Goal: Information Seeking & Learning: Learn about a topic

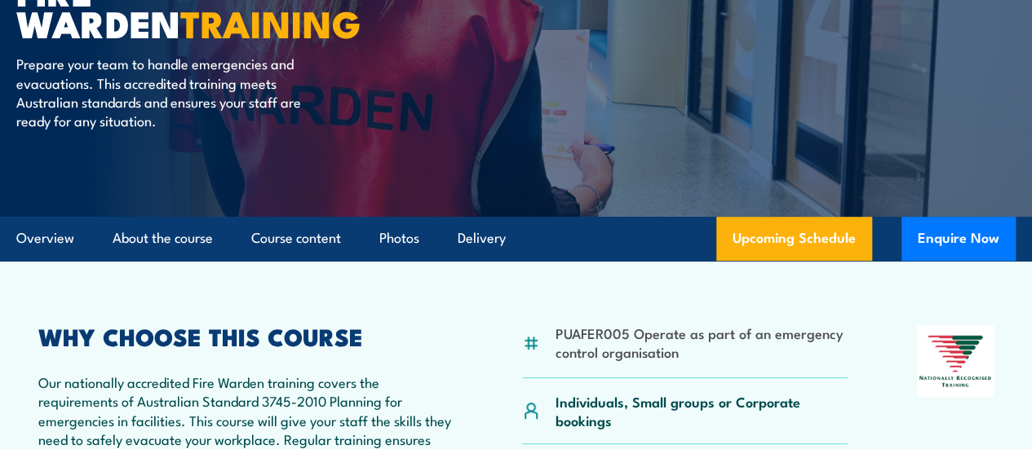
scroll to position [39, 0]
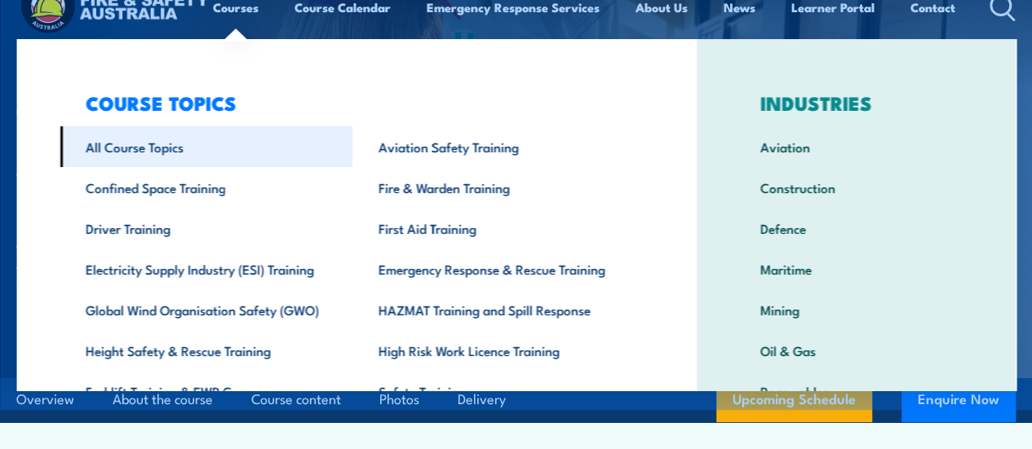
click at [139, 150] on link "All Course Topics" at bounding box center [206, 146] width 293 height 41
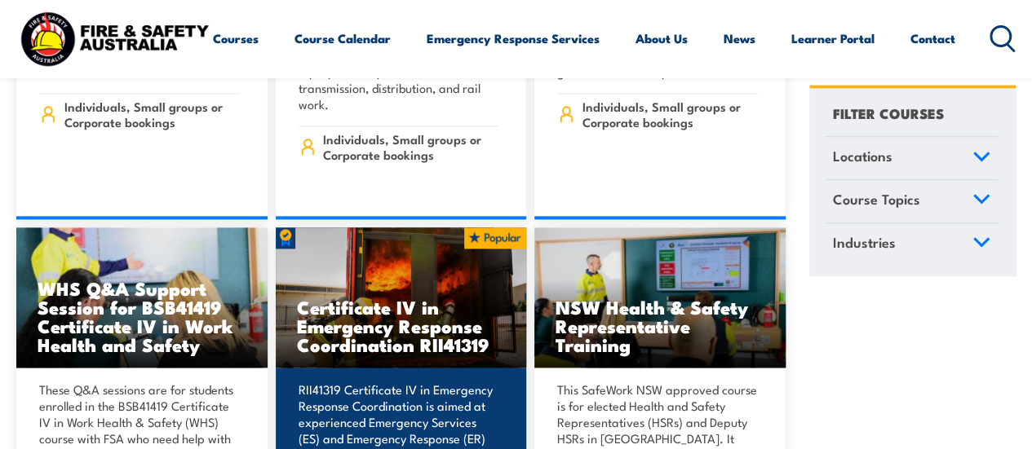
scroll to position [3997, 0]
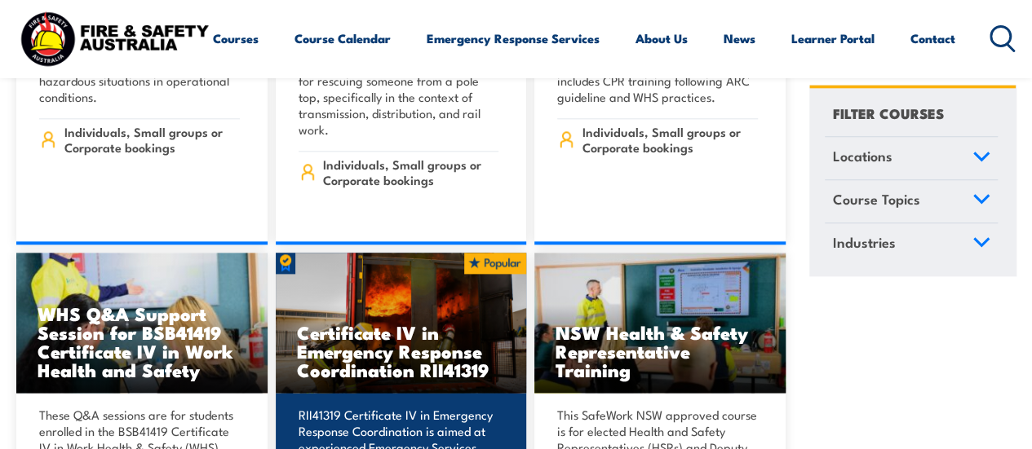
click at [363, 323] on h3 "Certificate IV in Emergency Response Coordination RII41319" at bounding box center [401, 351] width 209 height 56
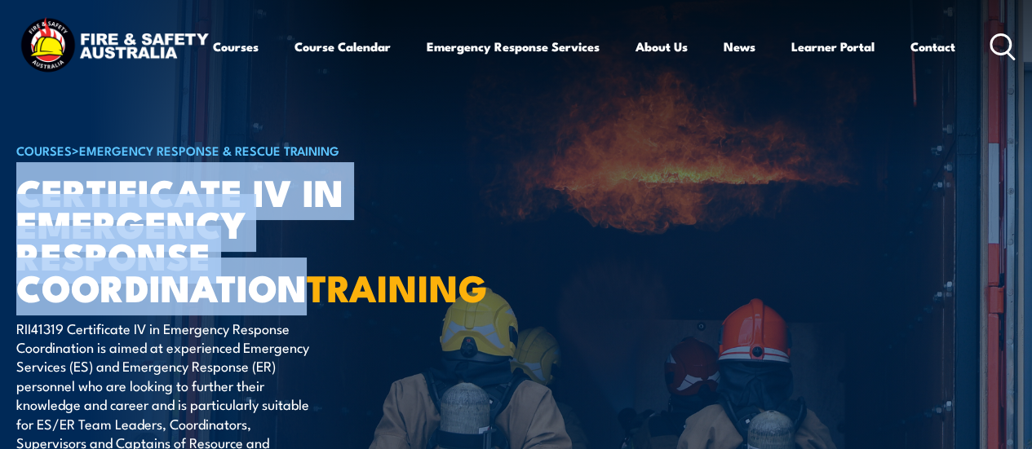
drag, startPoint x: 24, startPoint y: 223, endPoint x: 325, endPoint y: 321, distance: 316.0
click at [325, 303] on h1 "Certificate IV in Emergency Response Coordination TRAINING" at bounding box center [217, 239] width 403 height 128
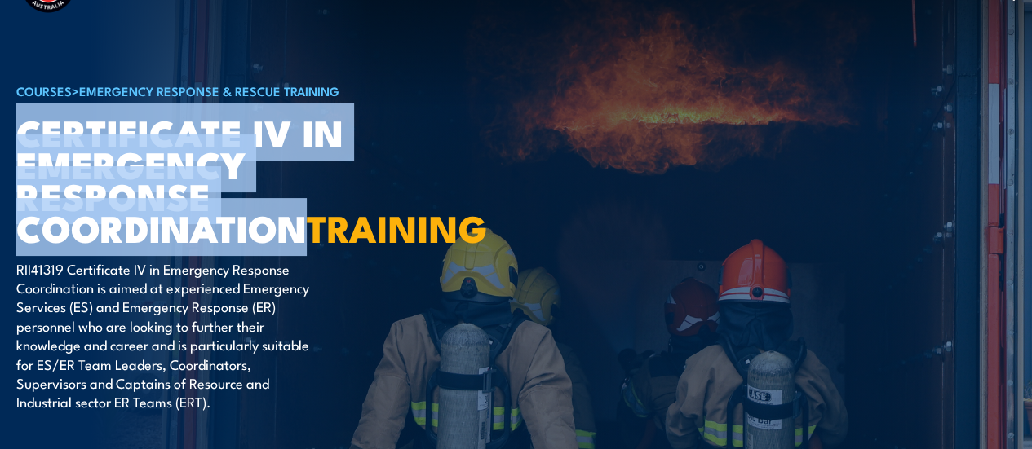
scroll to position [163, 0]
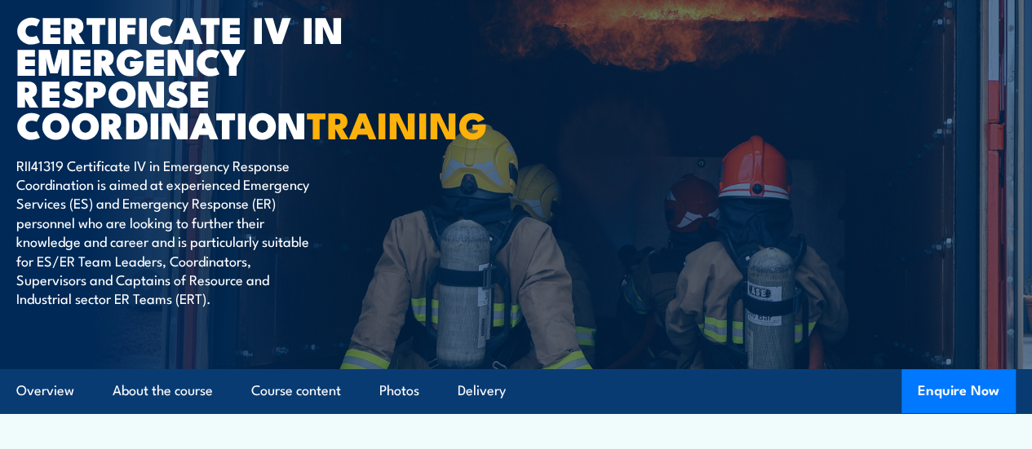
drag, startPoint x: 391, startPoint y: 285, endPoint x: 338, endPoint y: 266, distance: 56.2
click at [390, 285] on div "COURSES > Emergency Response & Rescue Training Certificate IV in Emergency Resp…" at bounding box center [217, 103] width 403 height 534
click at [395, 263] on div "COURSES > Emergency Response & Rescue Training Certificate IV in Emergency Resp…" at bounding box center [217, 103] width 403 height 534
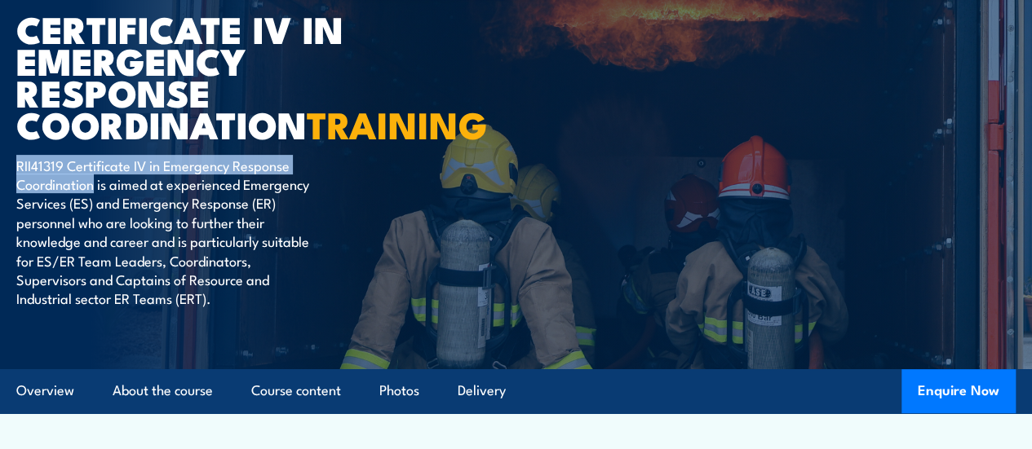
drag, startPoint x: 16, startPoint y: 231, endPoint x: 93, endPoint y: 254, distance: 80.0
click at [93, 254] on p "RII41319 Certificate IV in Emergency Response Coordination is aimed at experien…" at bounding box center [165, 232] width 298 height 153
copy p "RII41319 Certificate IV in Emergency Response Coordination"
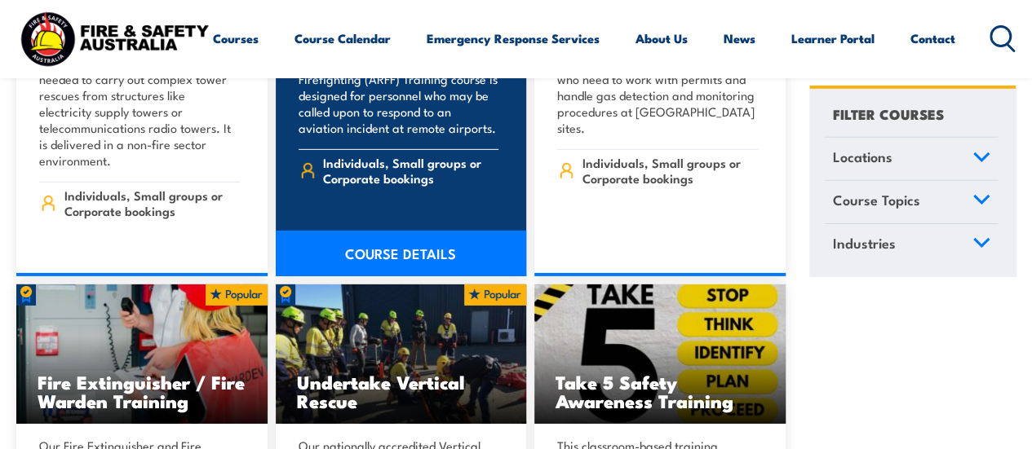
scroll to position [5629, 0]
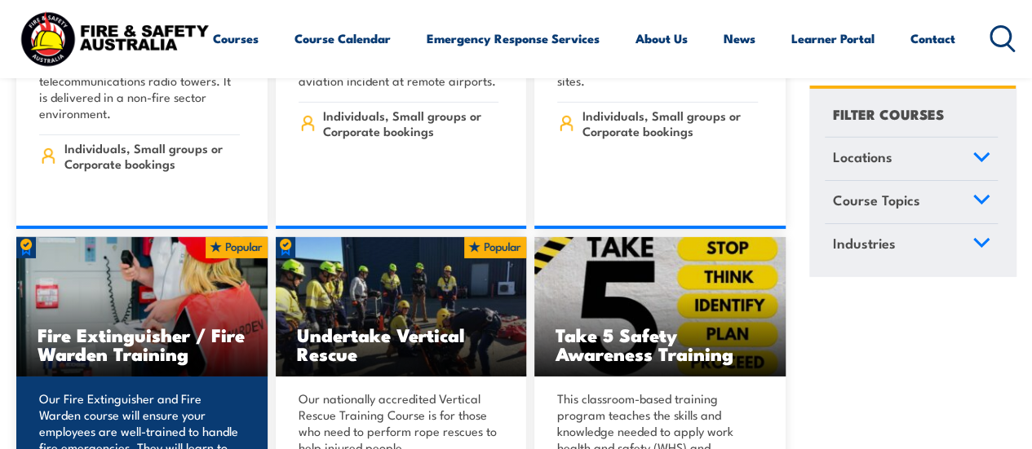
click at [108, 325] on h3 "Fire Extinguisher / Fire Warden Training" at bounding box center [142, 344] width 209 height 38
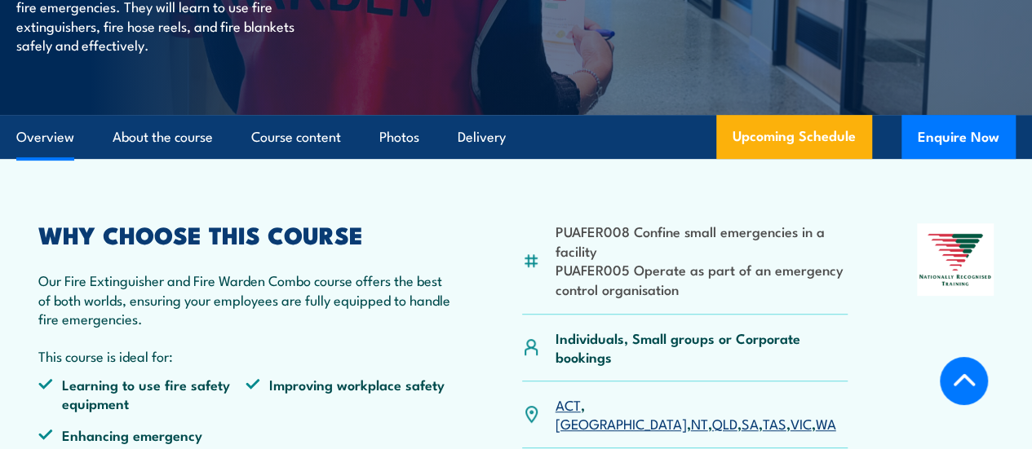
scroll to position [408, 0]
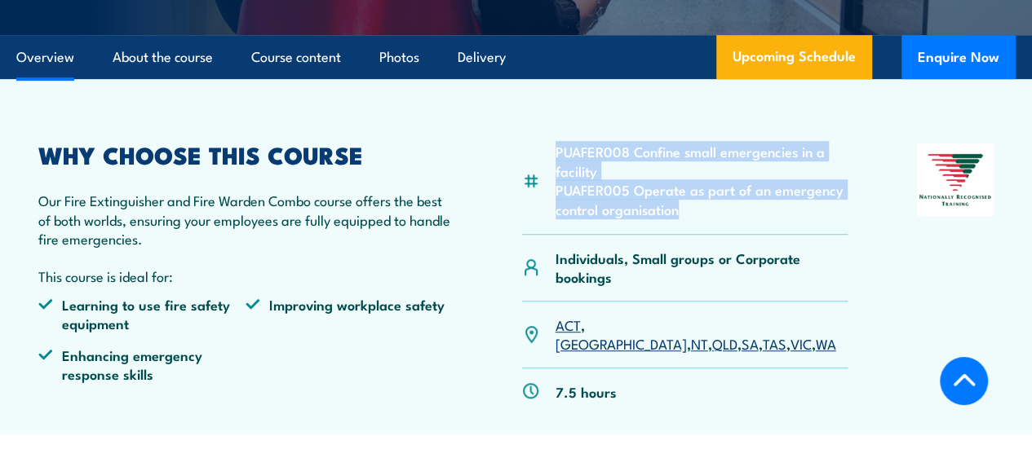
drag, startPoint x: 555, startPoint y: 188, endPoint x: 795, endPoint y: 247, distance: 246.9
click at [795, 219] on ul "PUAFER008 Confine small emergencies in a facility PUAFER005 Operate as part of …" at bounding box center [702, 180] width 293 height 77
copy ul "PUAFER008 Confine small emergencies in a facility PUAFER005 Operate as part of …"
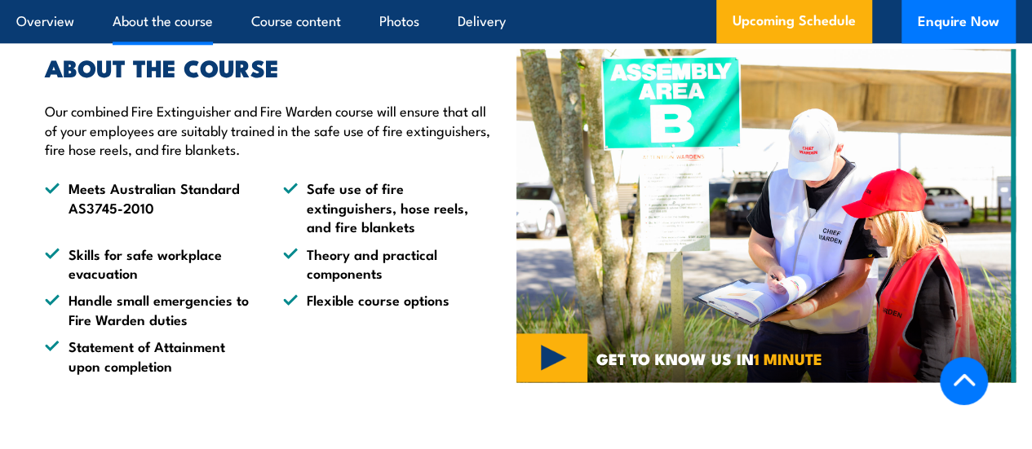
scroll to position [734, 0]
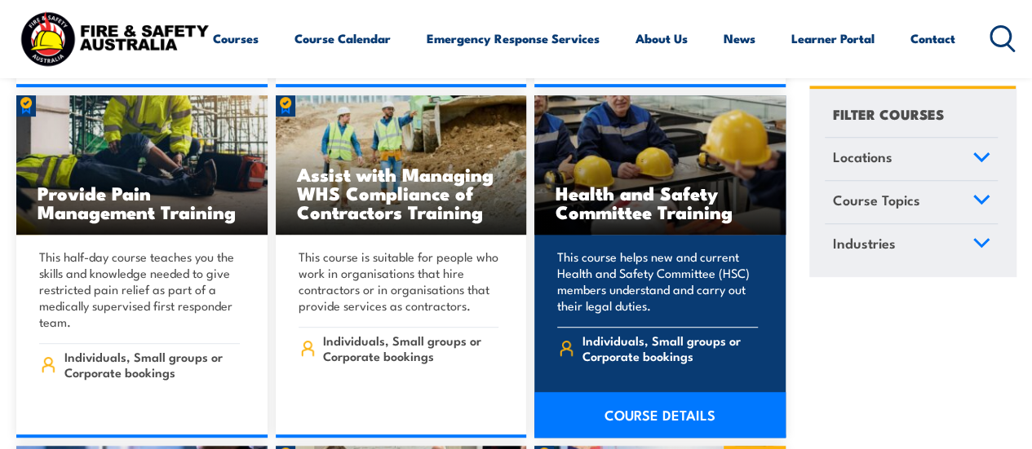
scroll to position [9789, 0]
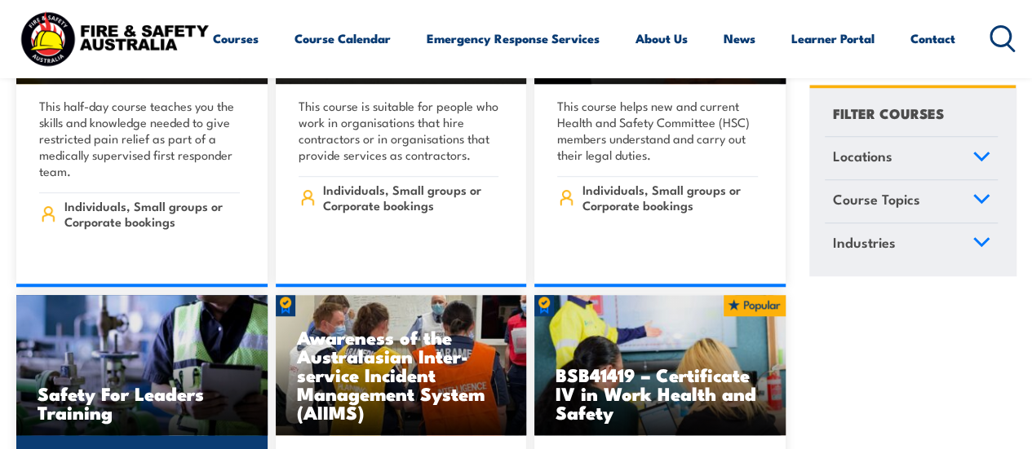
click at [116, 384] on h3 "Safety For Leaders Training" at bounding box center [142, 403] width 209 height 38
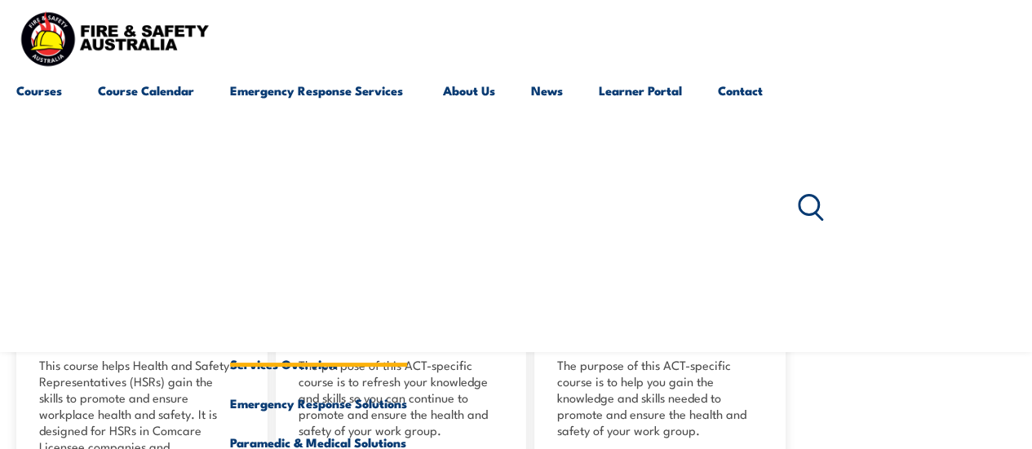
scroll to position [8864, 0]
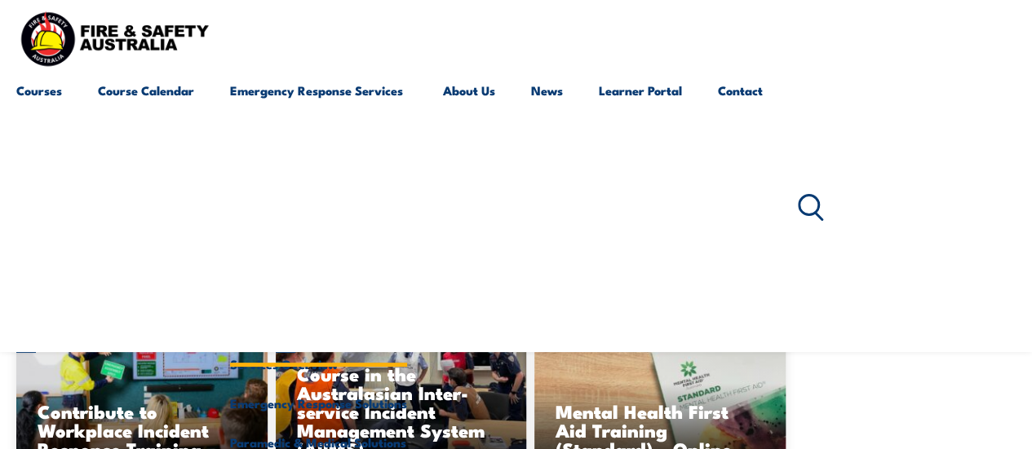
click at [359, 90] on link "Emergency Response Services" at bounding box center [318, 208] width 177 height 274
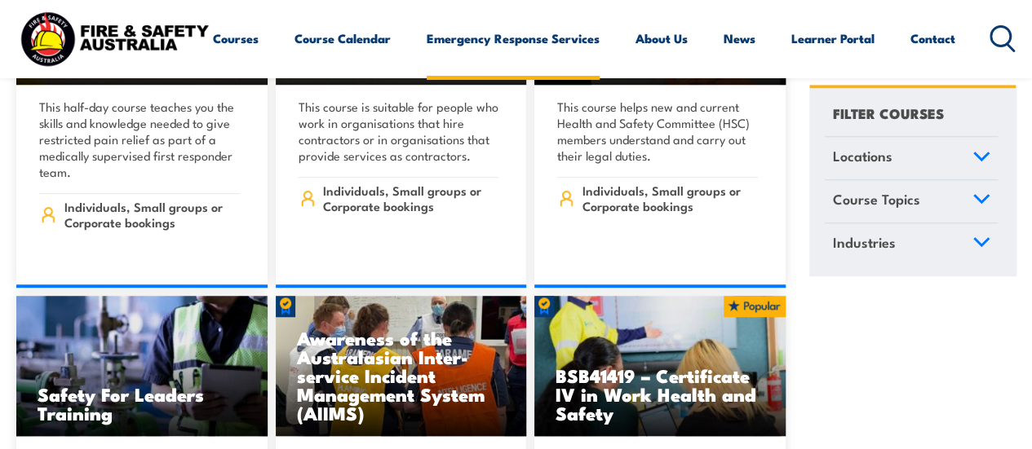
scroll to position [9789, 0]
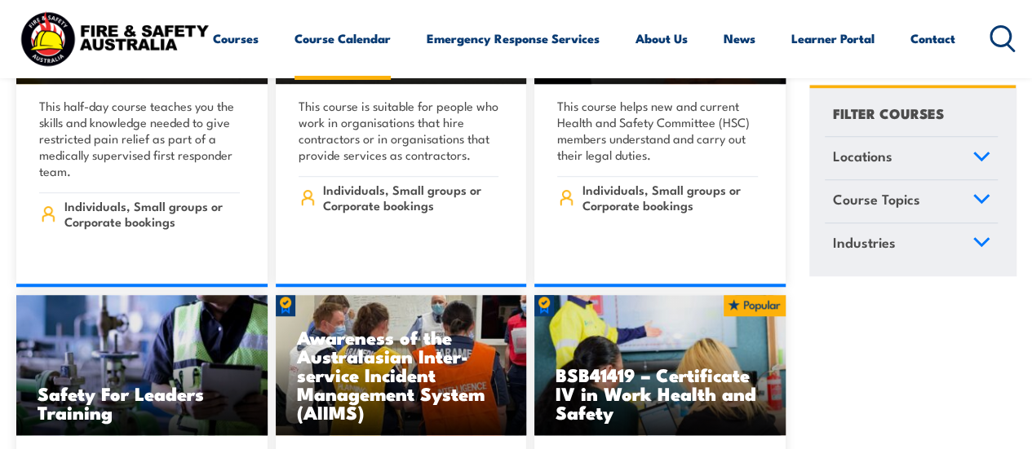
click at [294, 58] on link "Course Calendar" at bounding box center [342, 38] width 96 height 39
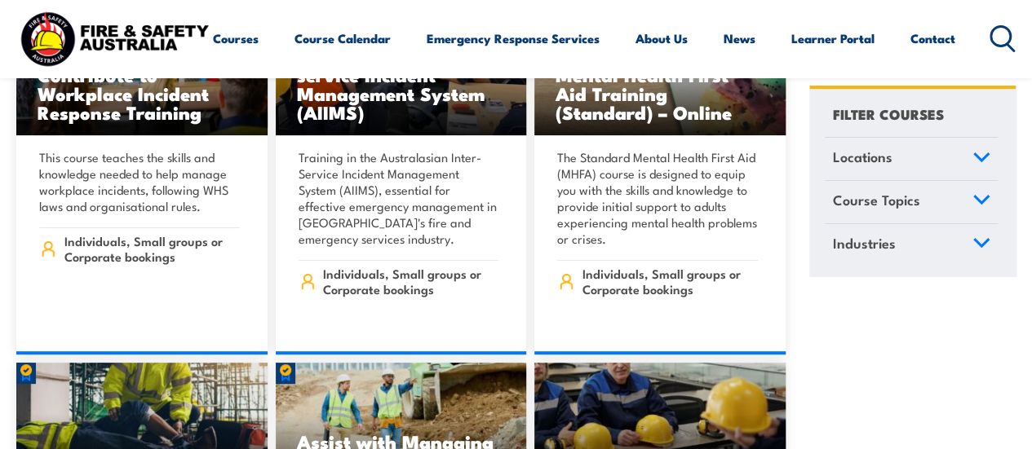
scroll to position [9300, 0]
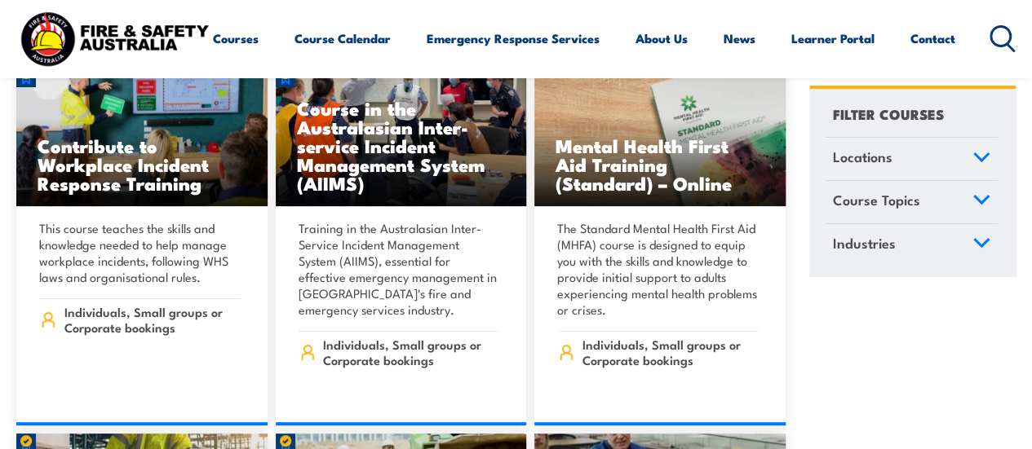
click at [974, 148] on link "Locations" at bounding box center [911, 159] width 173 height 42
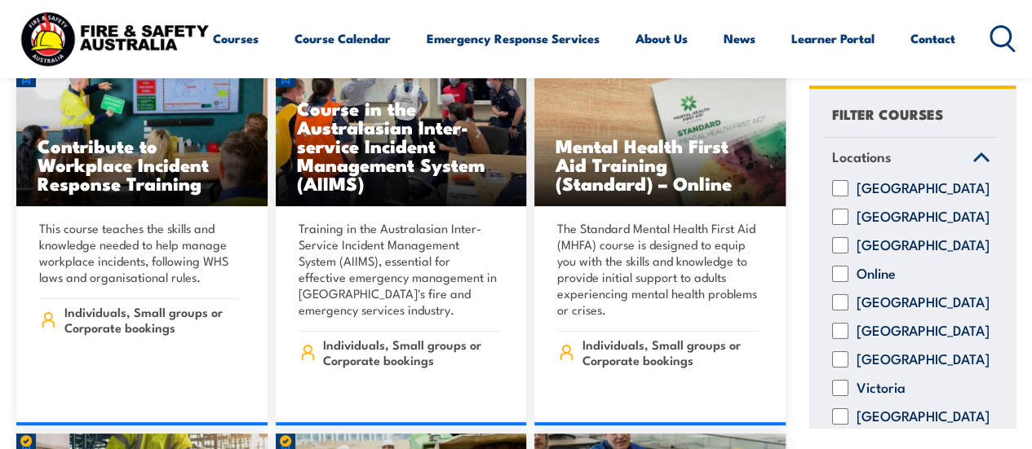
scroll to position [82, 0]
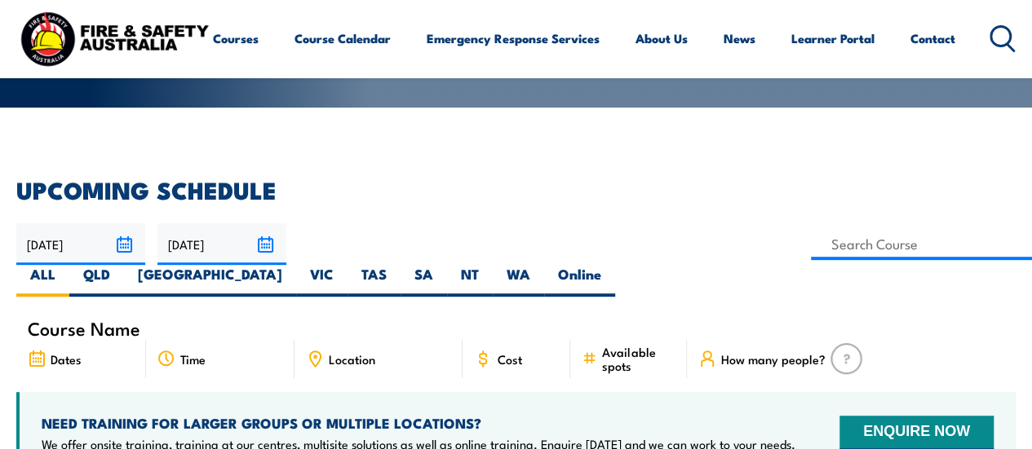
scroll to position [326, 0]
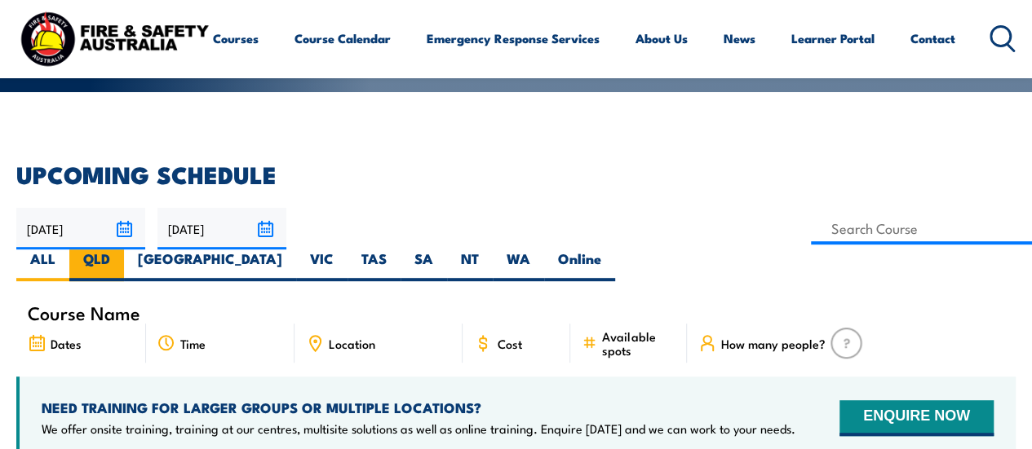
click at [124, 250] on label "QLD" at bounding box center [96, 266] width 55 height 32
click at [121, 250] on input "QLD" at bounding box center [115, 255] width 11 height 11
radio input "true"
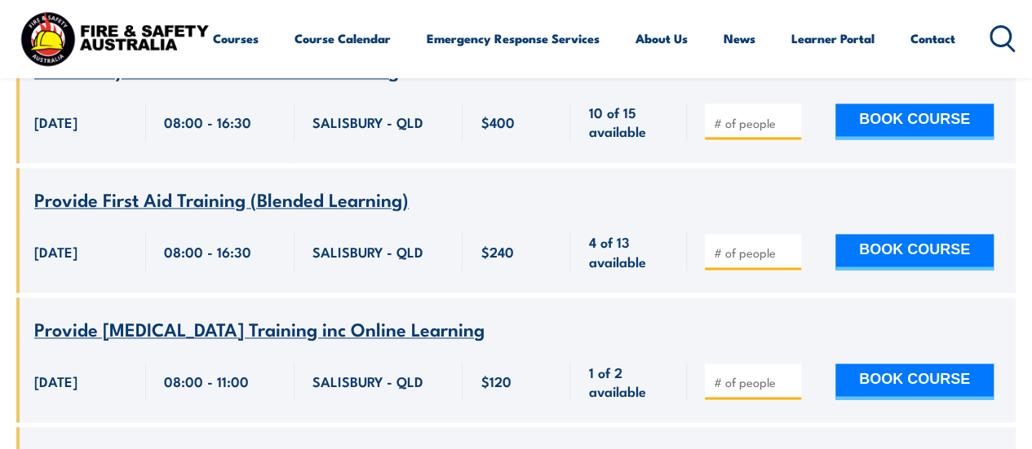
scroll to position [1224, 0]
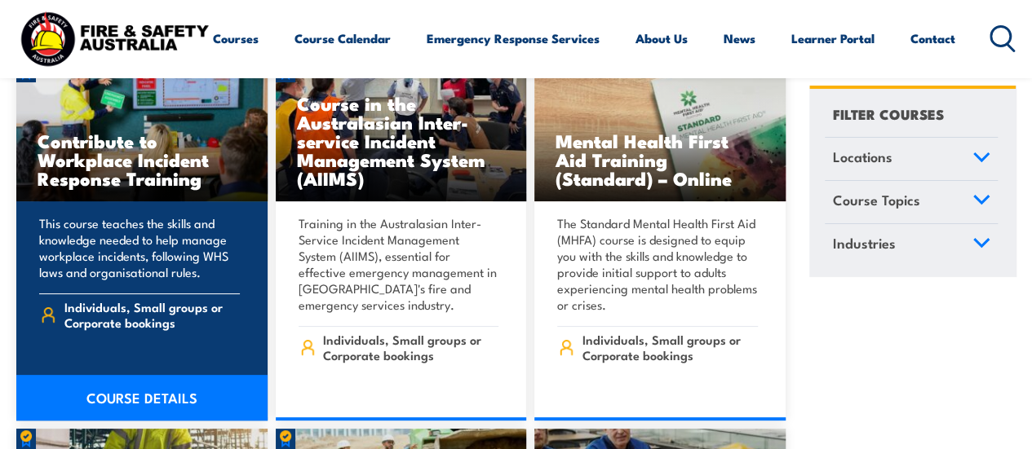
scroll to position [9381, 0]
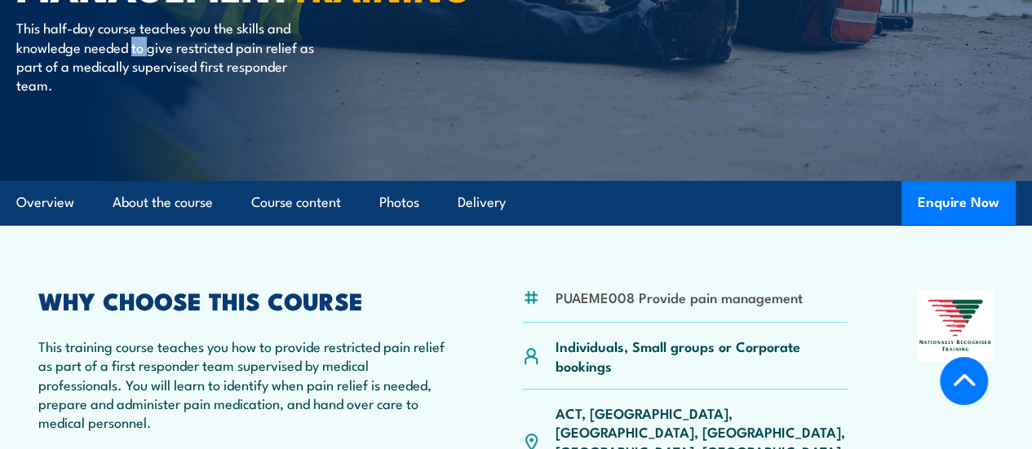
scroll to position [326, 0]
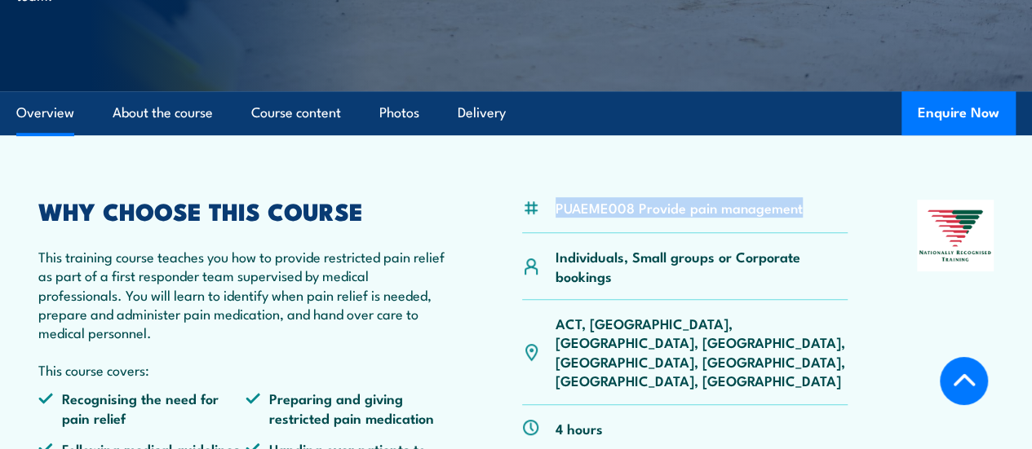
drag, startPoint x: 808, startPoint y: 257, endPoint x: 540, endPoint y: 252, distance: 267.6
click at [540, 233] on div "PUAEME008 Provide pain management" at bounding box center [685, 216] width 326 height 33
copy div "PUAEME008 Provide pain management"
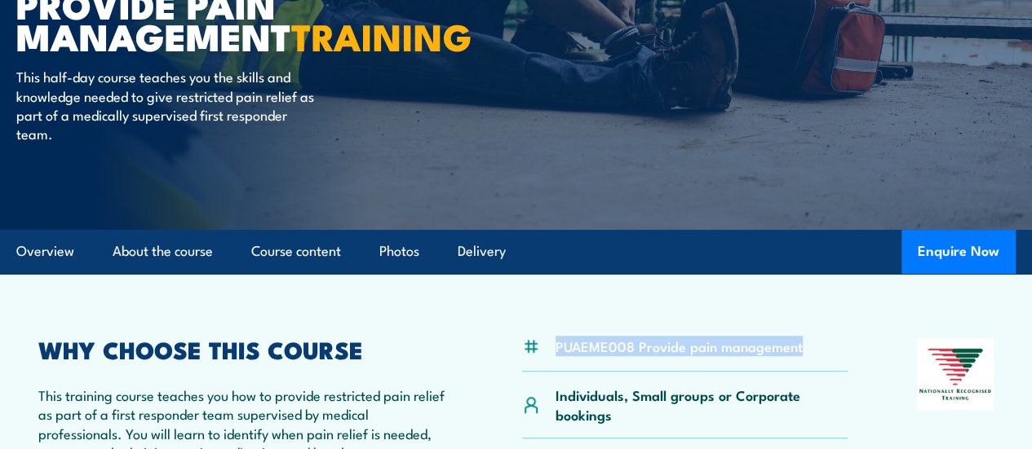
scroll to position [82, 0]
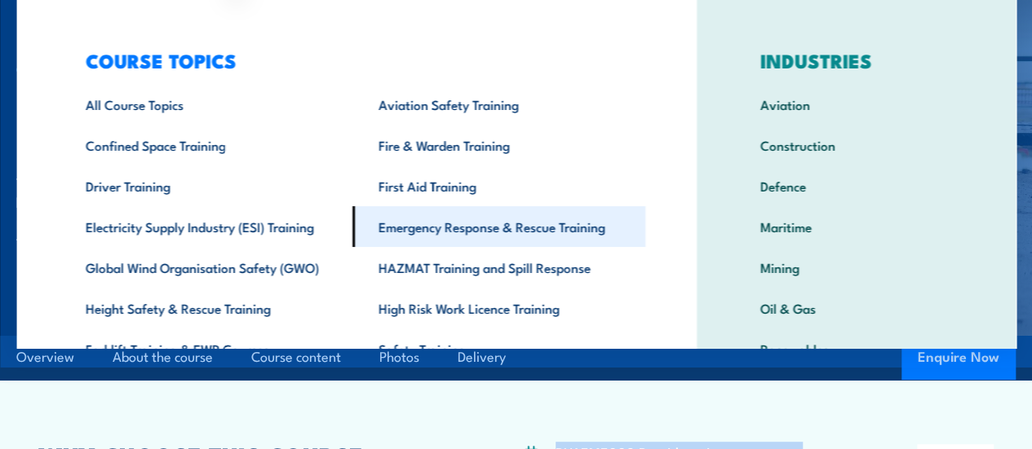
click at [498, 223] on link "Emergency Response & Rescue Training" at bounding box center [498, 226] width 293 height 41
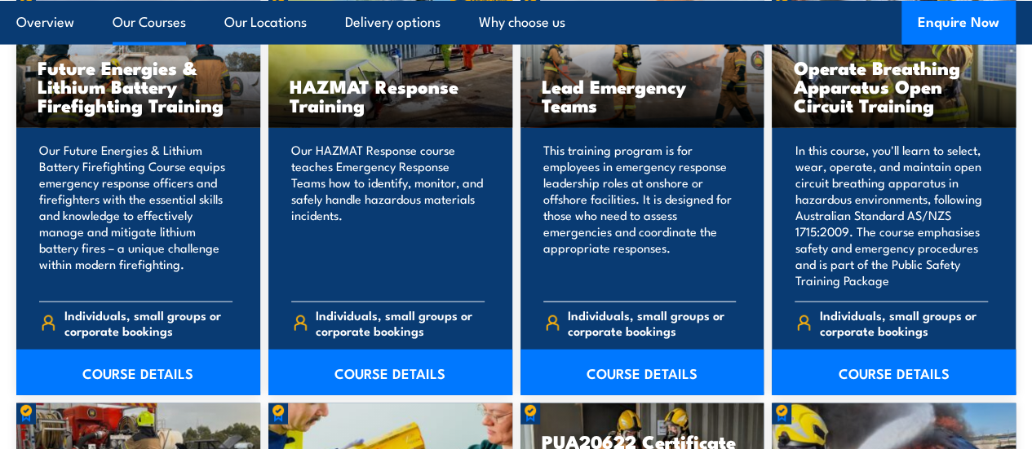
scroll to position [1713, 0]
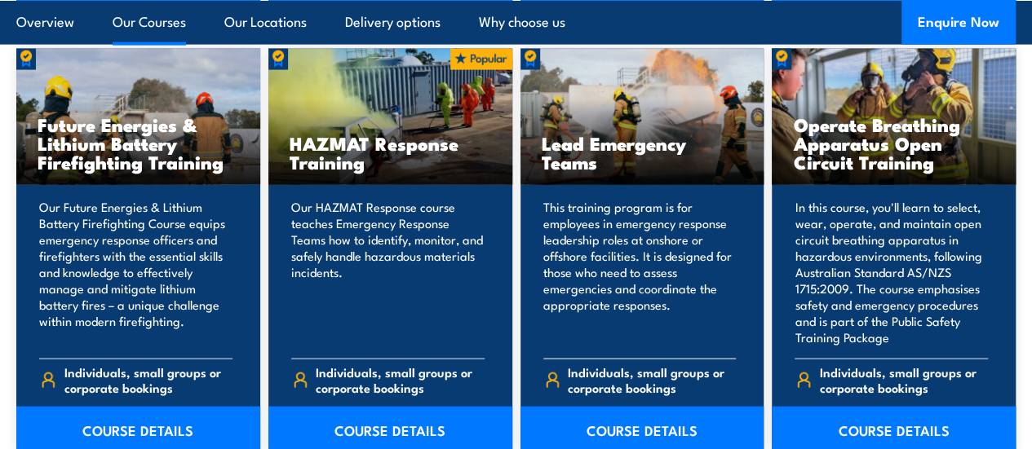
click at [605, 171] on h3 "Lead Emergency Teams" at bounding box center [642, 153] width 201 height 38
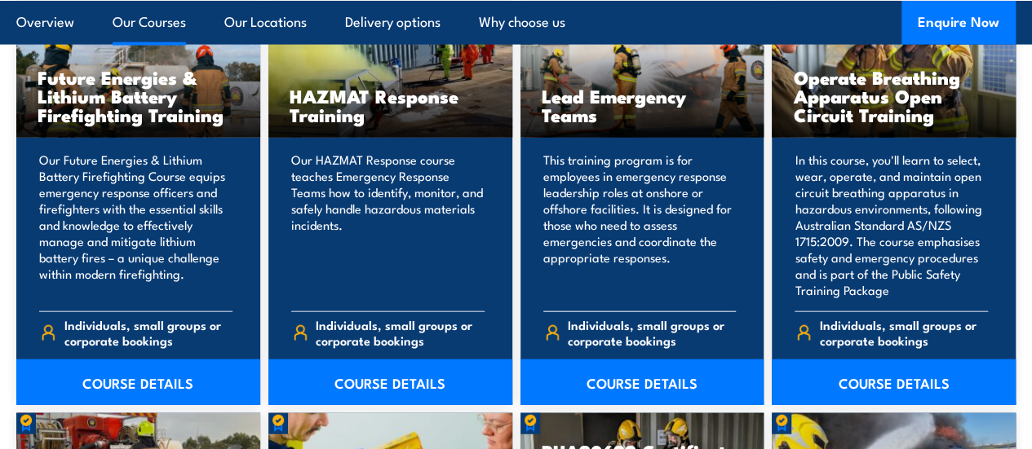
scroll to position [1795, 0]
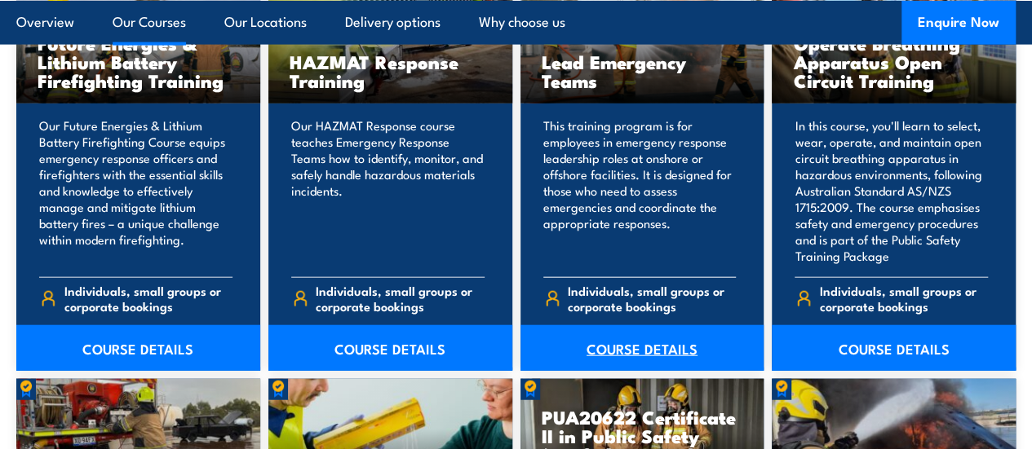
click at [638, 371] on link "COURSE DETAILS" at bounding box center [642, 348] width 244 height 46
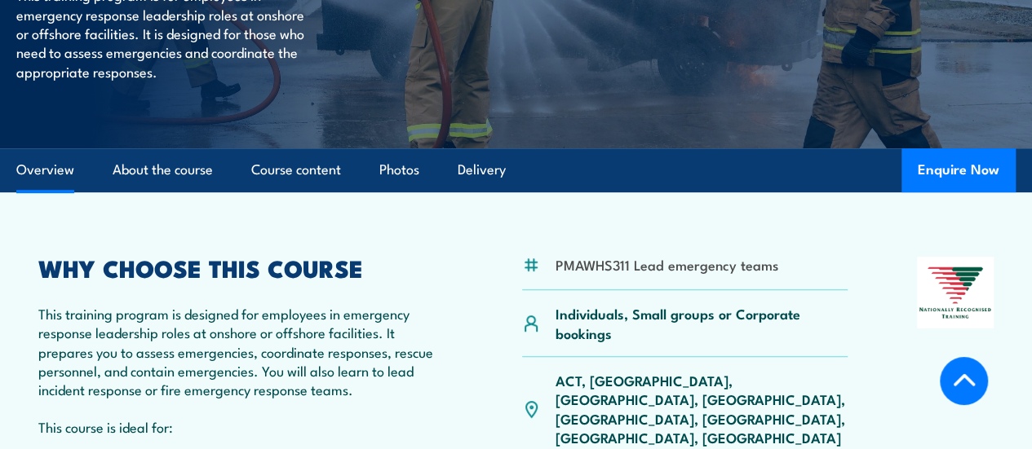
scroll to position [326, 0]
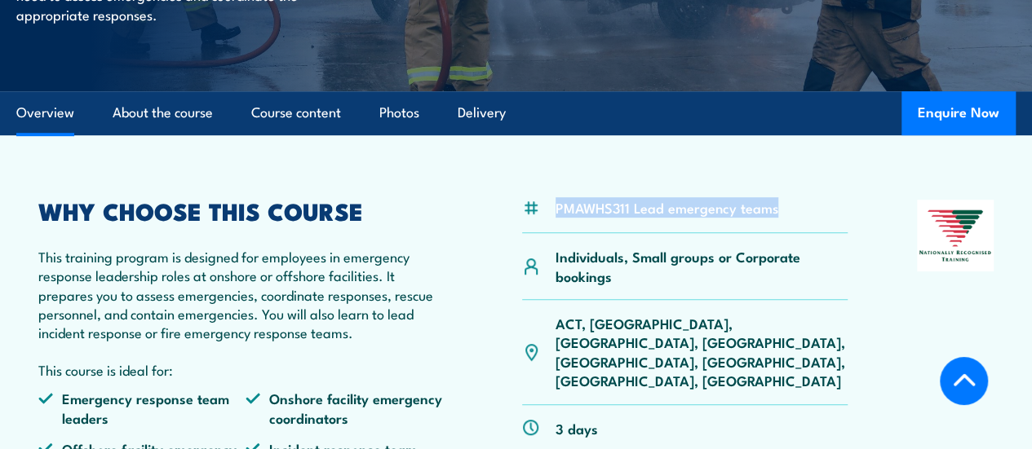
drag, startPoint x: 777, startPoint y: 246, endPoint x: 547, endPoint y: 250, distance: 230.1
click at [547, 233] on div "PMAWHS311 Lead emergency teams" at bounding box center [685, 216] width 326 height 33
copy li "PMAWHS311 Lead emergency teams"
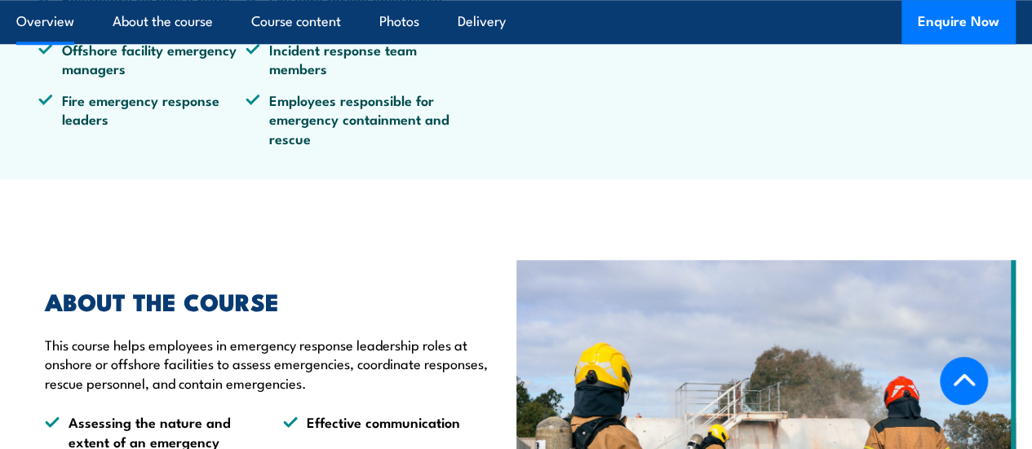
scroll to position [816, 0]
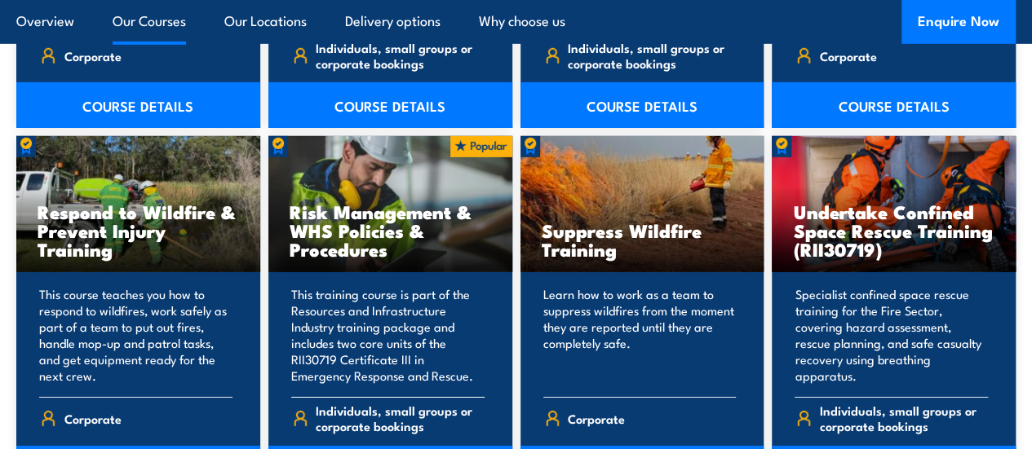
scroll to position [2692, 0]
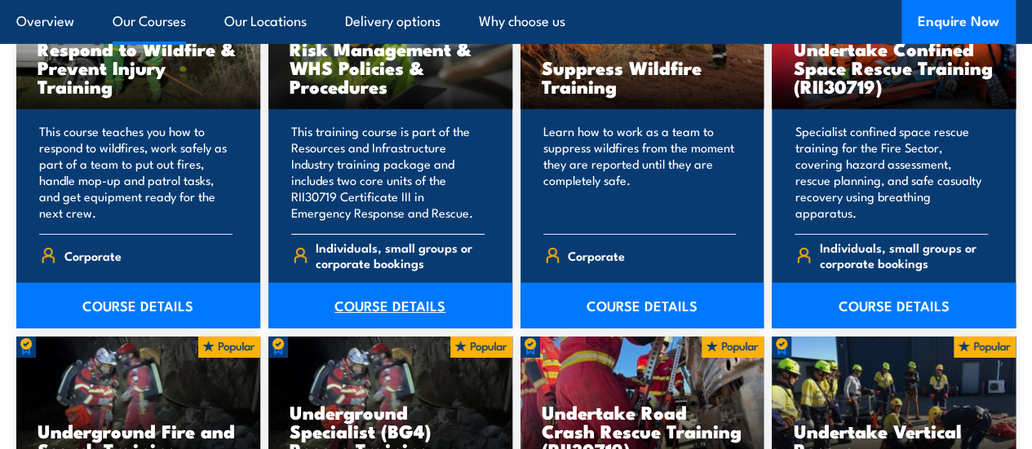
click at [392, 329] on link "COURSE DETAILS" at bounding box center [390, 306] width 244 height 46
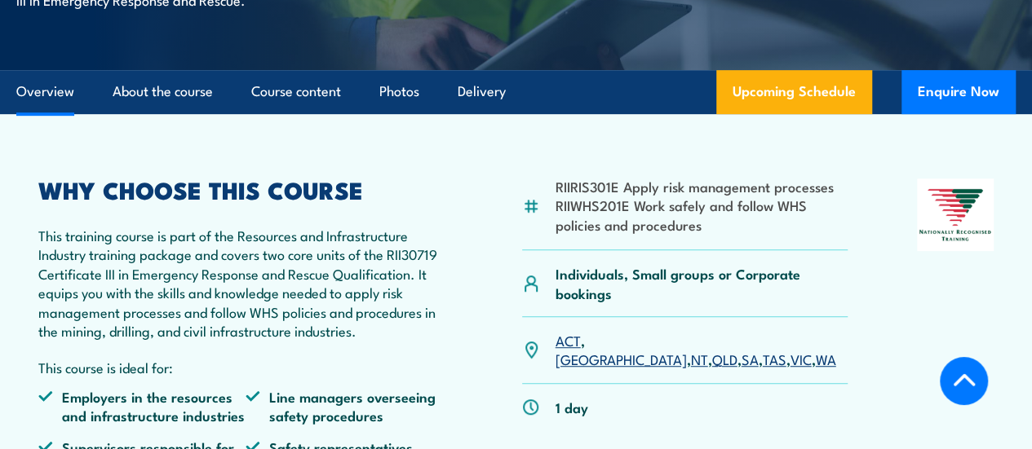
scroll to position [489, 0]
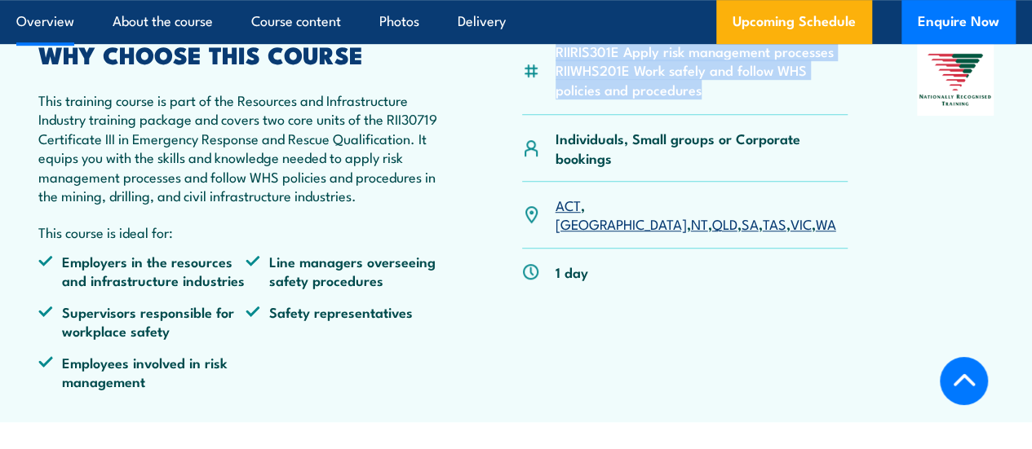
drag, startPoint x: 702, startPoint y: 159, endPoint x: 547, endPoint y: 113, distance: 161.6
click at [547, 113] on article "RIIRIS301E Apply risk management processes RIIWHS201E Work safely and follow WH…" at bounding box center [515, 201] width 999 height 444
copy ul "RIIRIS301E Apply risk management processes RIIWHS201E Work safely and follow WH…"
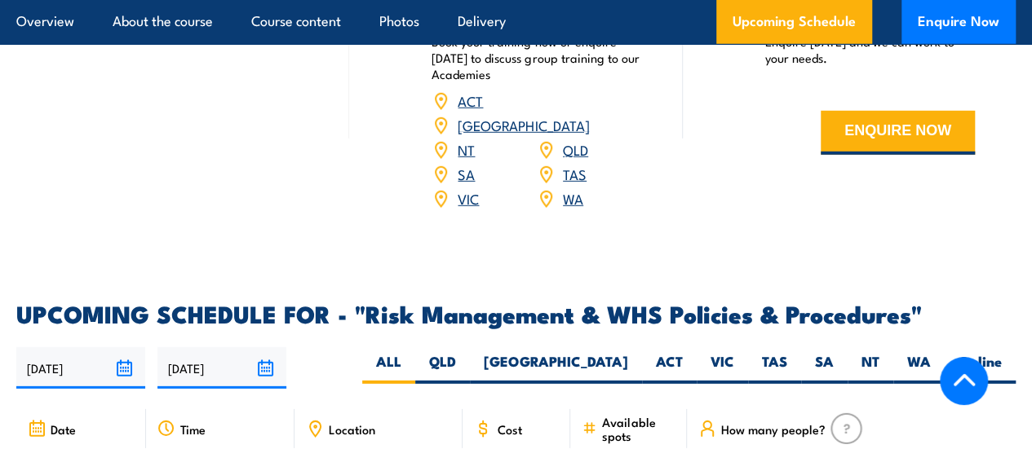
scroll to position [2366, 0]
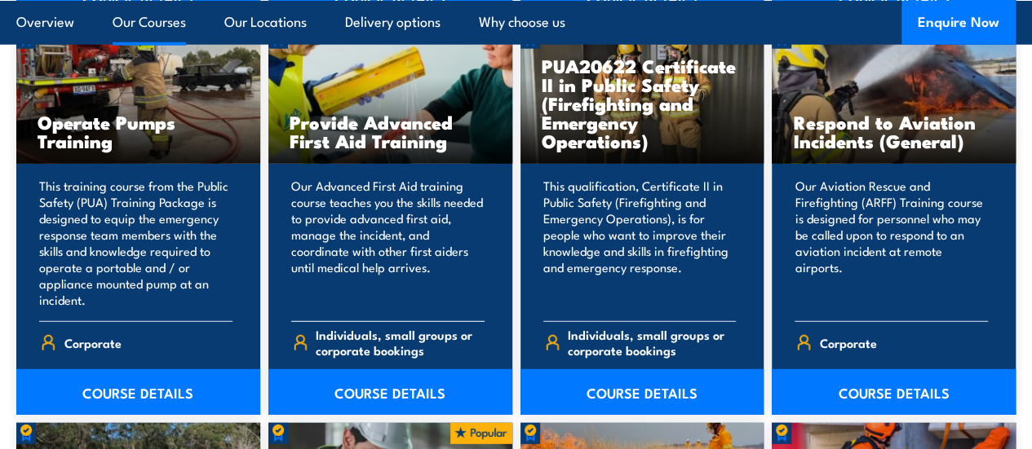
scroll to position [2121, 0]
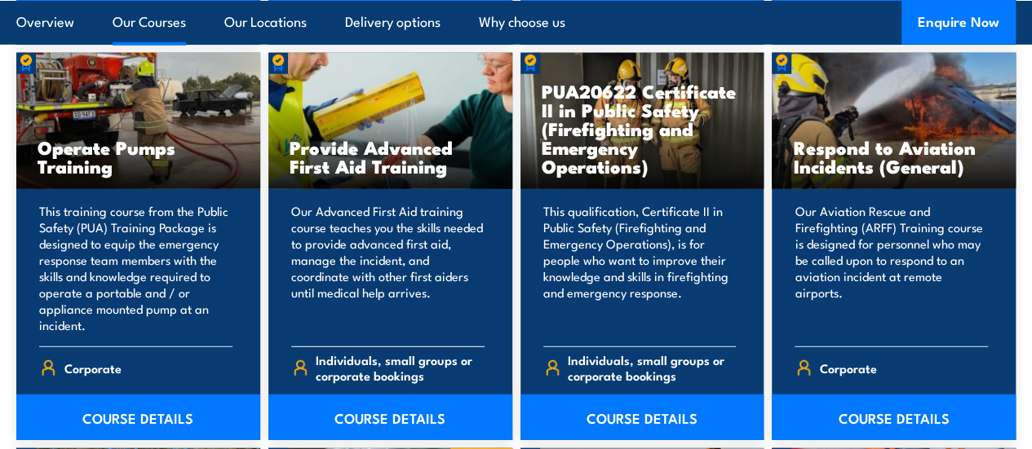
drag, startPoint x: 403, startPoint y: 414, endPoint x: 400, endPoint y: 400, distance: 14.2
click at [402, 383] on span "Individuals, small groups or corporate bookings" at bounding box center [400, 367] width 168 height 31
click at [379, 175] on h3 "Provide Advanced First Aid Training" at bounding box center [390, 157] width 201 height 38
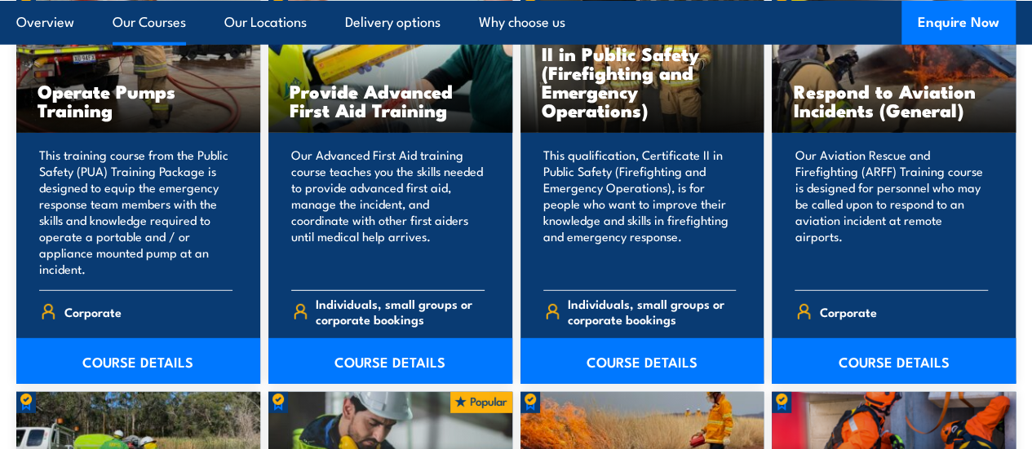
scroll to position [2203, 0]
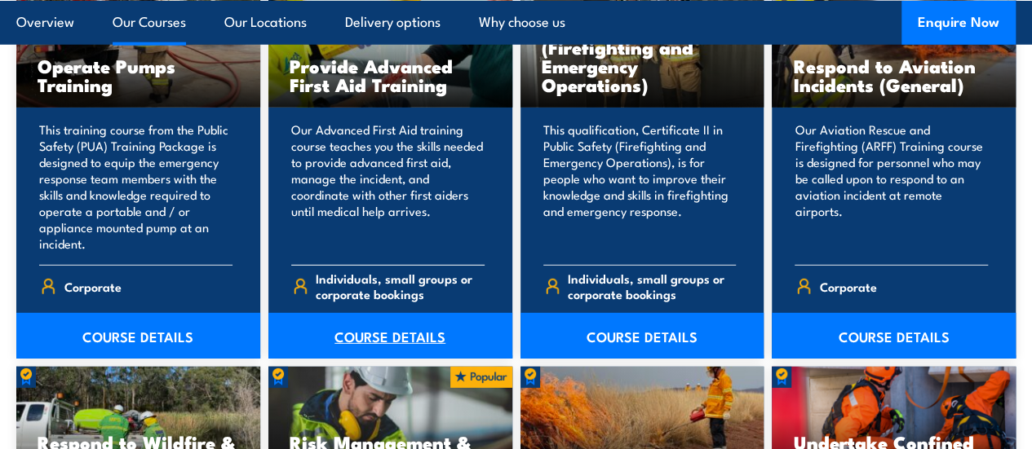
click at [380, 359] on link "COURSE DETAILS" at bounding box center [390, 336] width 244 height 46
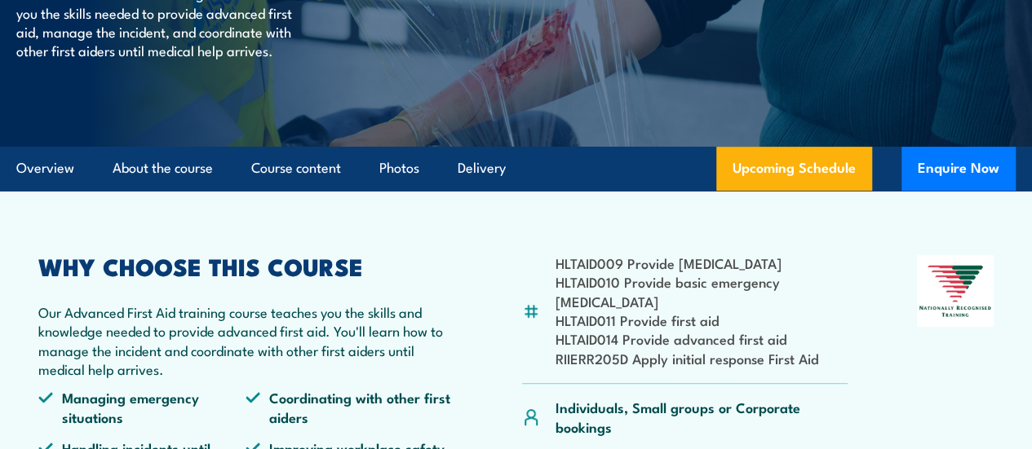
scroll to position [365, 0]
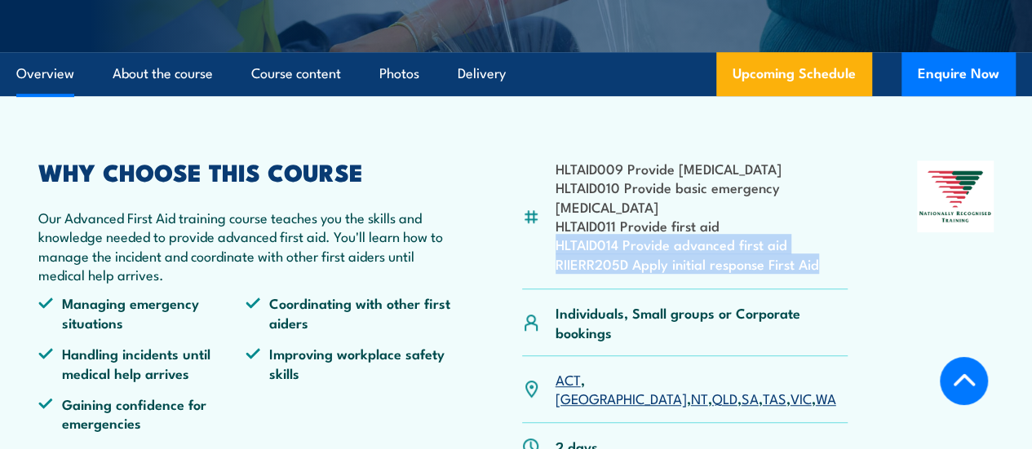
drag, startPoint x: 556, startPoint y: 303, endPoint x: 830, endPoint y: 330, distance: 274.6
click at [830, 273] on ul "HLTAID009 Provide [MEDICAL_DATA] HLTAID010 Provide basic emergency [MEDICAL_DAT…" at bounding box center [702, 216] width 293 height 114
copy ul "HLTAID014 Provide advanced first aid RIIERR205D Apply initial response First Aid"
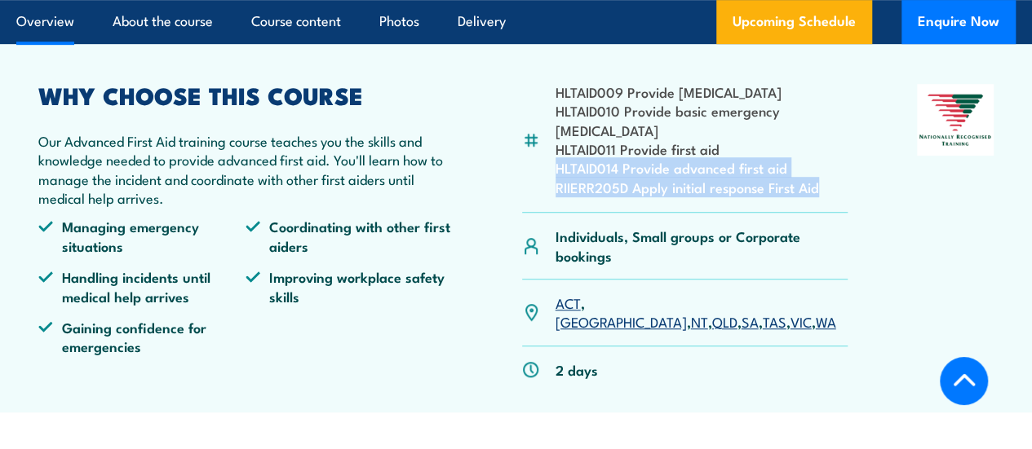
scroll to position [284, 0]
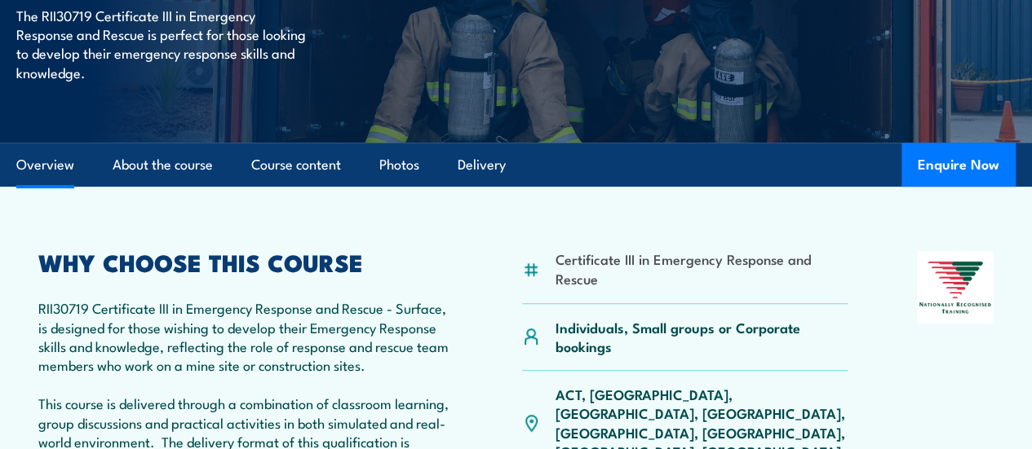
scroll to position [408, 0]
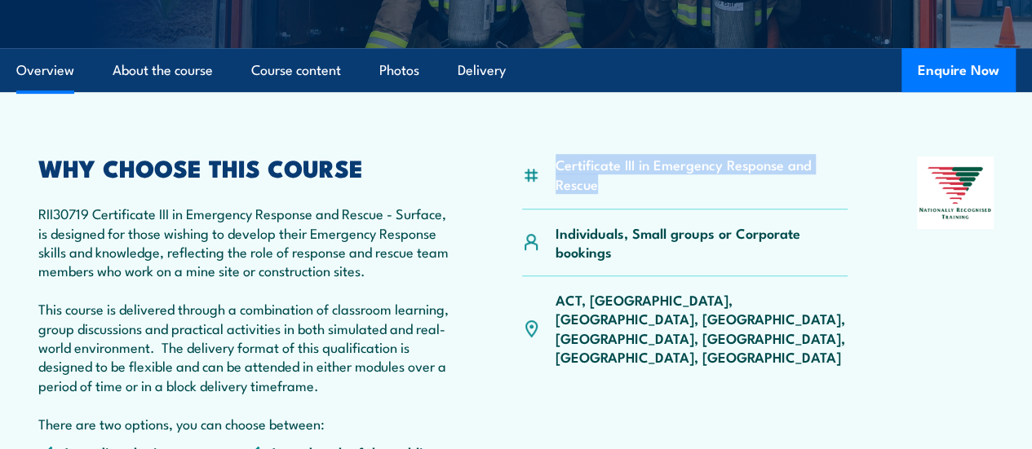
drag, startPoint x: 602, startPoint y: 221, endPoint x: 552, endPoint y: 198, distance: 54.8
click at [552, 198] on div "Certificate III in Emergency Response and Rescue" at bounding box center [685, 183] width 326 height 53
copy li "Certificate III in Emergency Response and Rescue"
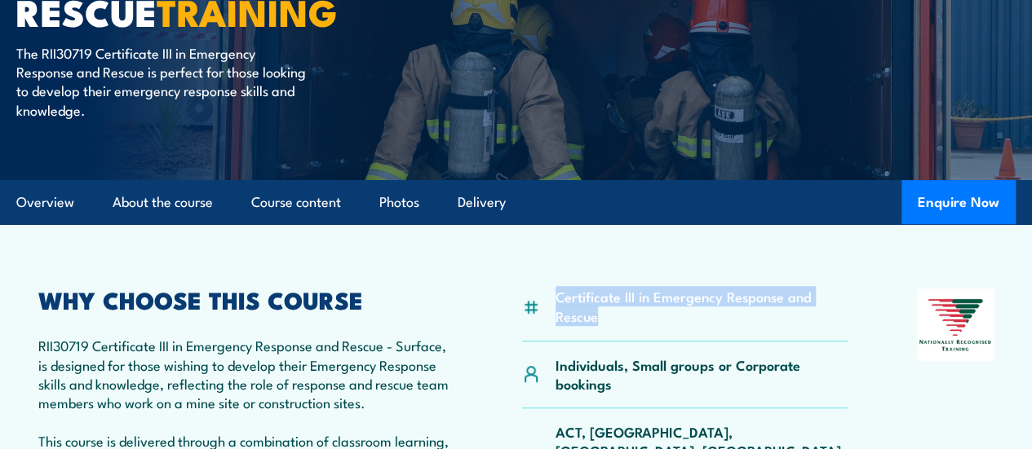
scroll to position [163, 0]
